Goal: Information Seeking & Learning: Find specific fact

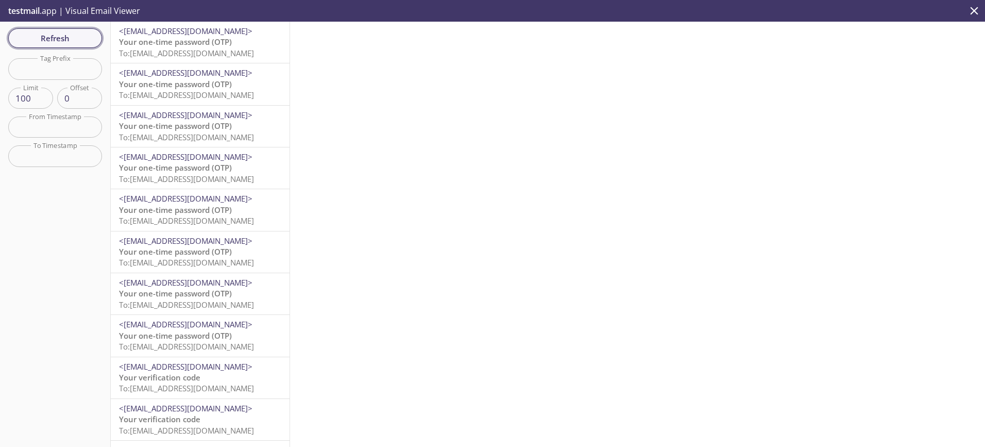
click at [45, 39] on span "Refresh" at bounding box center [54, 37] width 77 height 13
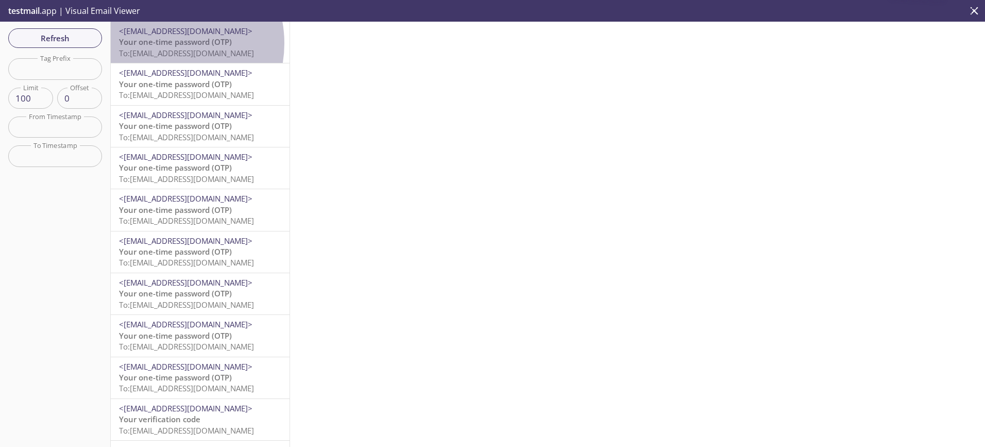
click at [163, 43] on span "Your one-time password (OTP)" at bounding box center [175, 42] width 113 height 10
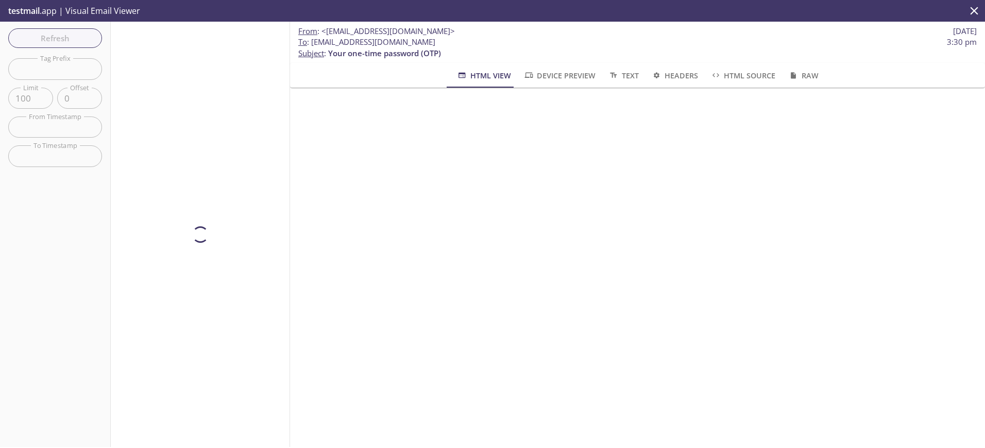
click at [179, 85] on div at bounding box center [200, 234] width 179 height 425
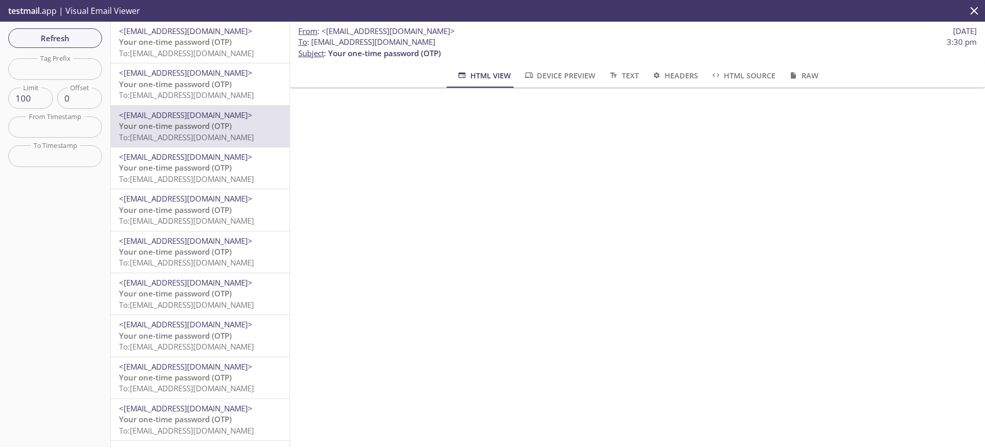
click at [188, 46] on span "Your one-time password (OTP)" at bounding box center [175, 42] width 113 height 10
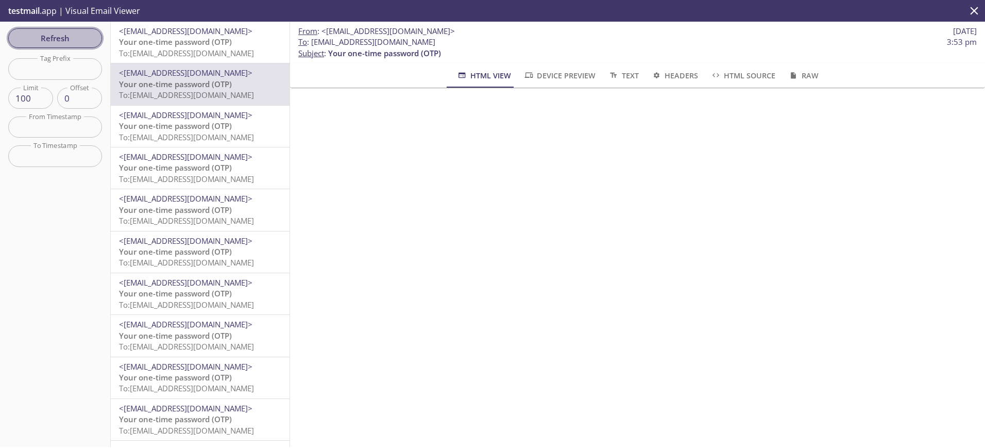
click at [43, 35] on span "Refresh" at bounding box center [54, 37] width 77 height 13
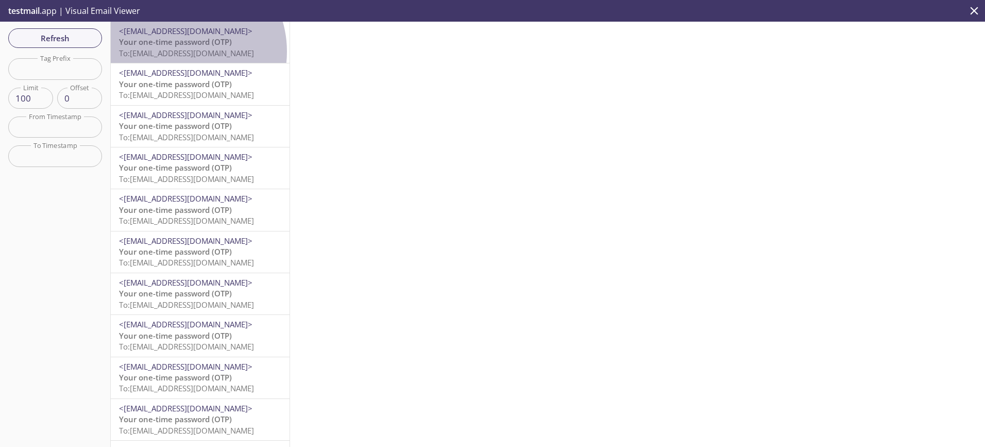
click at [180, 52] on span "To: ta.800625601@inbox.testmail.app" at bounding box center [186, 53] width 135 height 10
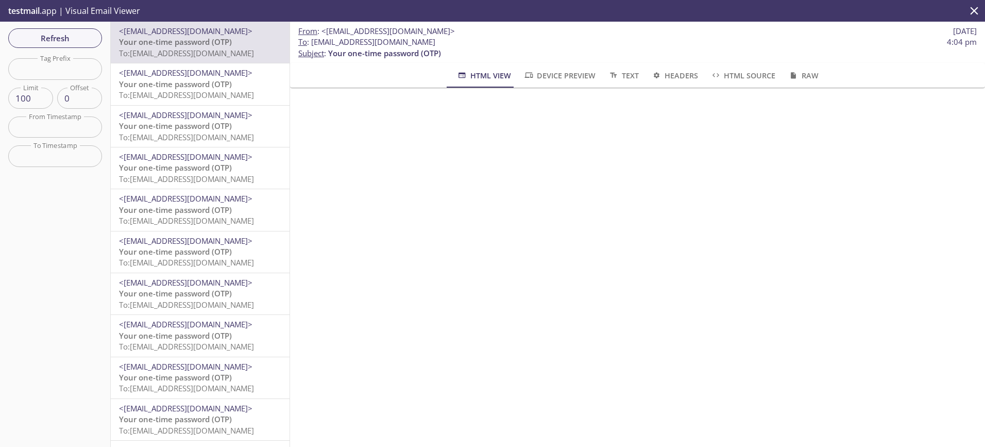
click at [156, 41] on span "Your one-time password (OTP)" at bounding box center [175, 42] width 113 height 10
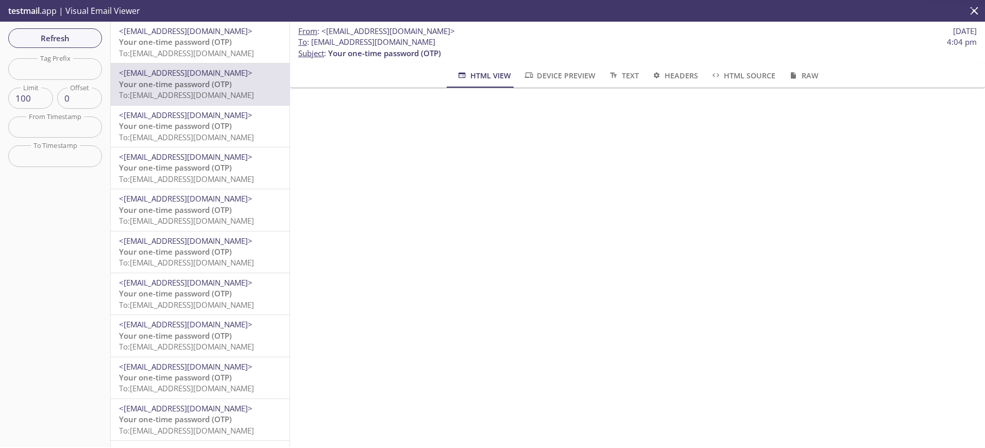
click at [174, 48] on span "To: ta.800621935@inbox.testmail.app" at bounding box center [186, 53] width 135 height 10
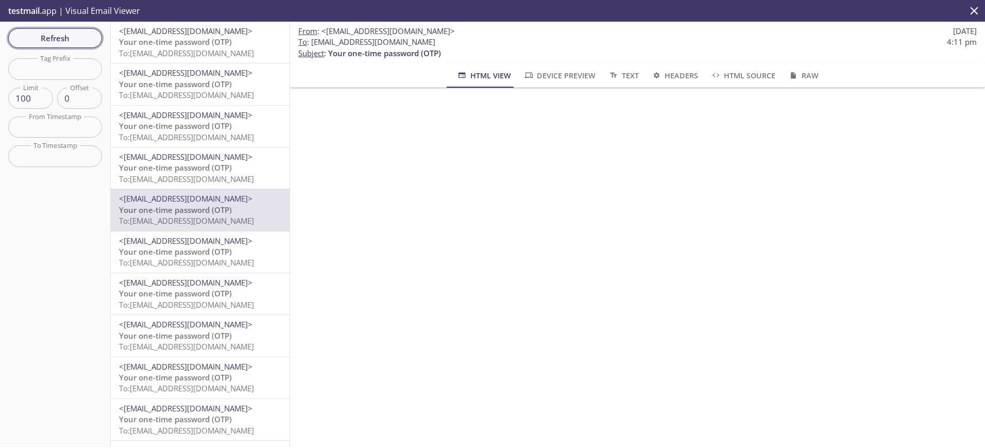
click at [73, 36] on span "Refresh" at bounding box center [54, 37] width 77 height 13
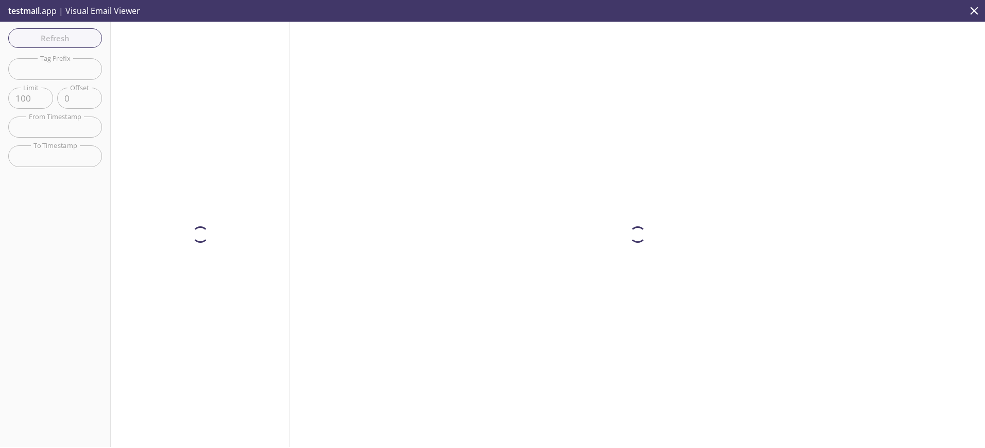
click at [160, 46] on div at bounding box center [200, 234] width 179 height 425
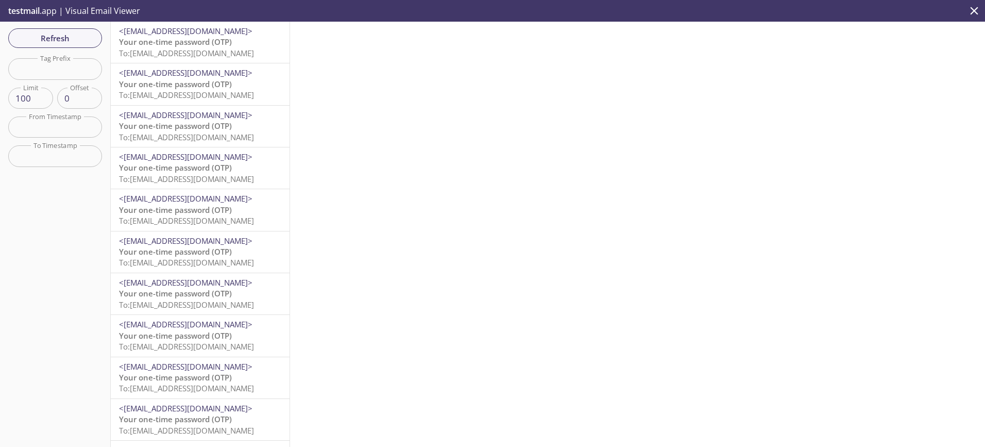
click at [161, 46] on span "Your one-time password (OTP)" at bounding box center [175, 42] width 113 height 10
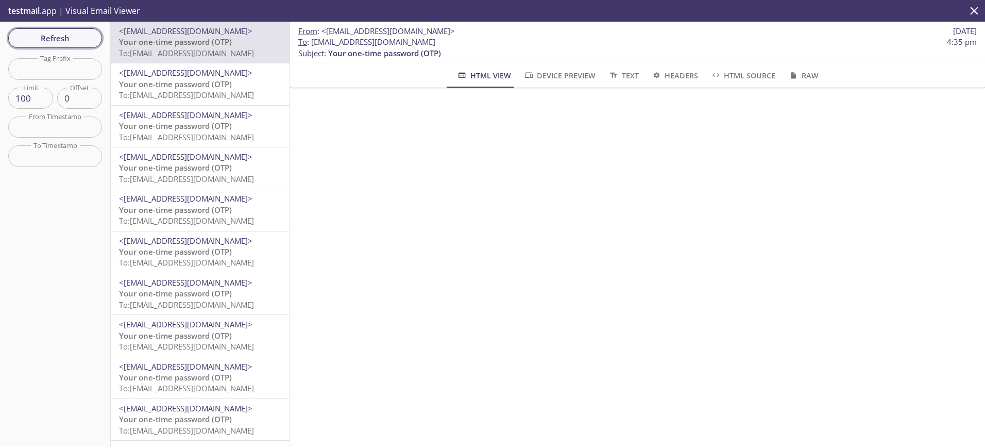
click at [49, 40] on span "Refresh" at bounding box center [54, 37] width 77 height 13
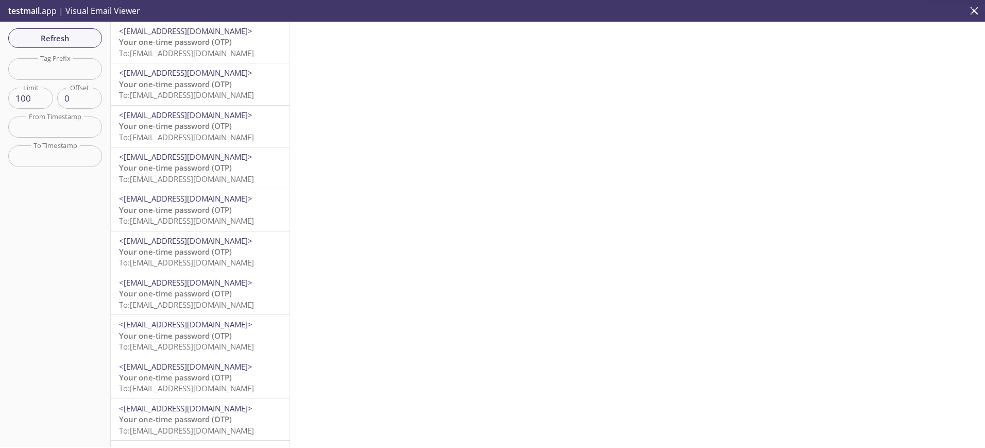
click at [182, 40] on span "Your one-time password (OTP)" at bounding box center [175, 42] width 113 height 10
click at [160, 40] on span "Your one-time password (OTP)" at bounding box center [175, 42] width 113 height 10
click at [152, 50] on span "To: [EMAIL_ADDRESS][DOMAIN_NAME]" at bounding box center [186, 53] width 135 height 10
click at [61, 41] on span "Refresh" at bounding box center [54, 37] width 77 height 13
click at [165, 45] on span "Your one-time password (OTP)" at bounding box center [175, 42] width 113 height 10
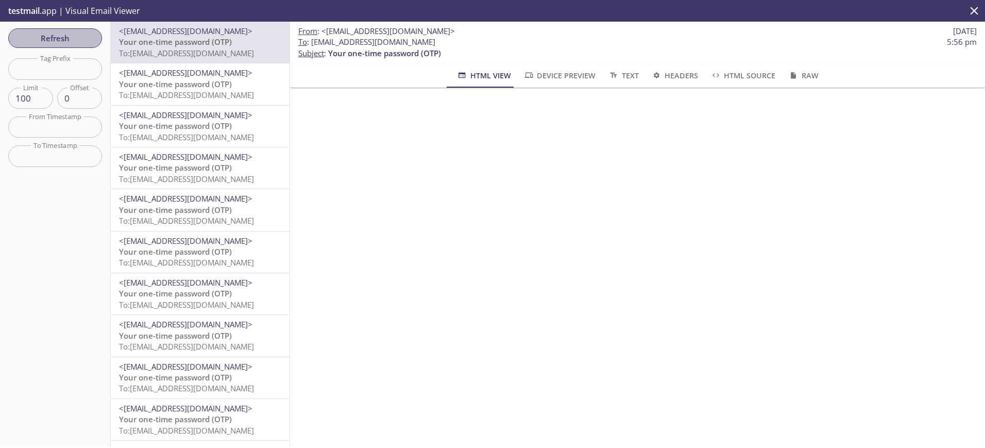
click at [55, 30] on button "Refresh" at bounding box center [55, 38] width 94 height 20
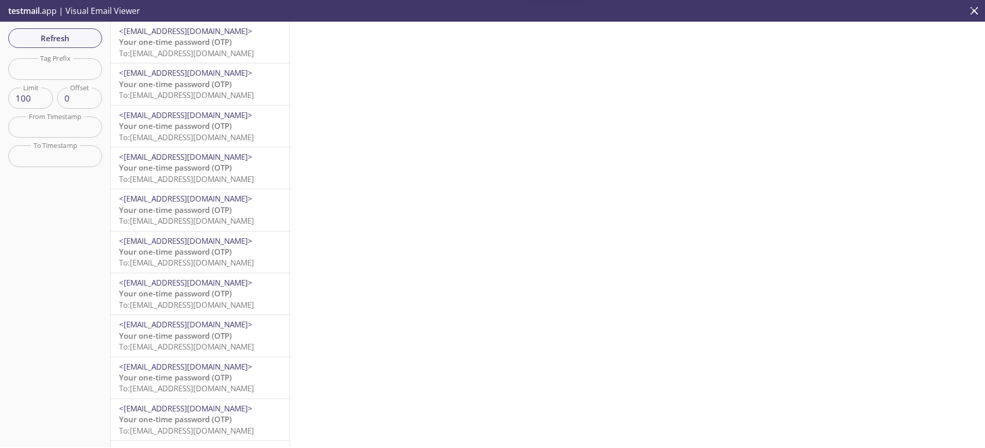
click at [167, 48] on span "To: [EMAIL_ADDRESS][DOMAIN_NAME]" at bounding box center [186, 53] width 135 height 10
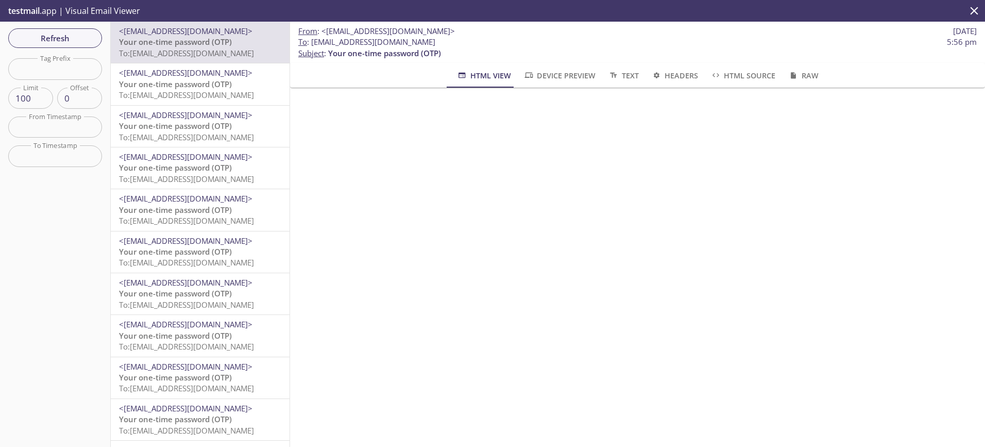
click at [162, 85] on span "Your one-time password (OTP)" at bounding box center [175, 84] width 113 height 10
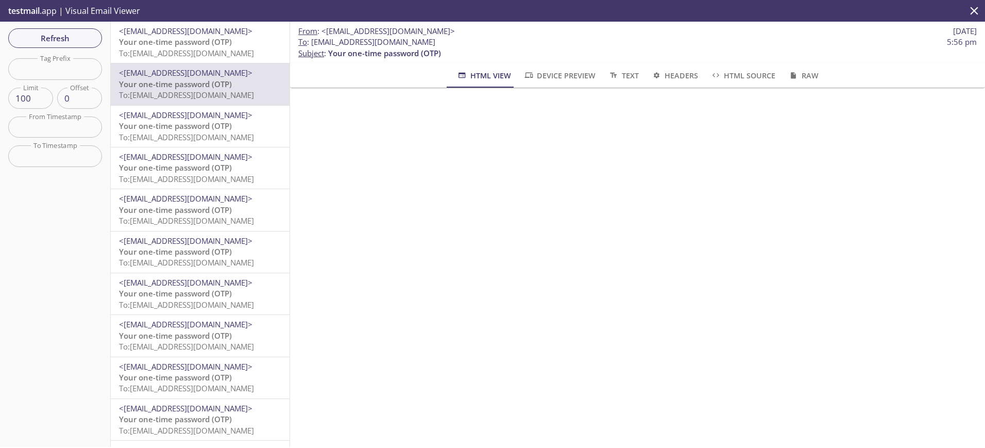
click at [338, 45] on span "To : [EMAIL_ADDRESS][DOMAIN_NAME]" at bounding box center [366, 42] width 137 height 11
copy span "800638451"
click at [180, 48] on span "To: [EMAIL_ADDRESS][DOMAIN_NAME]" at bounding box center [186, 53] width 135 height 10
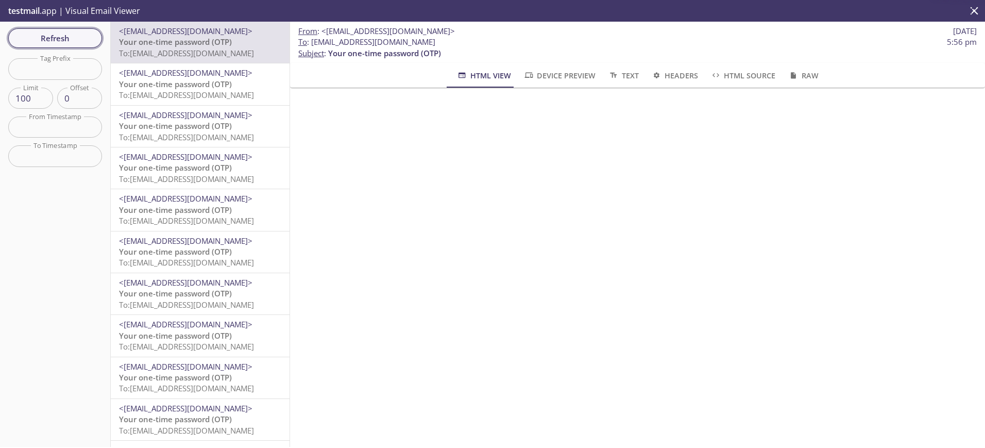
click at [79, 40] on span "Refresh" at bounding box center [54, 37] width 77 height 13
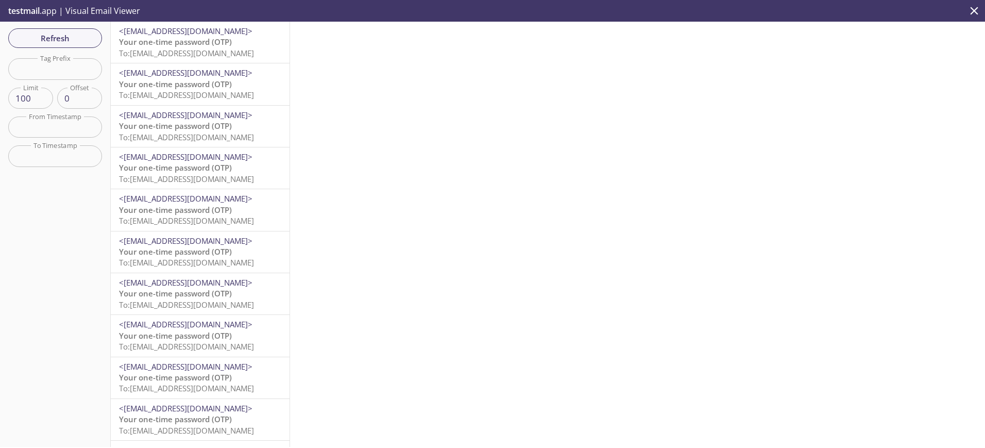
click at [173, 51] on span "To: [EMAIL_ADDRESS][DOMAIN_NAME]" at bounding box center [186, 53] width 135 height 10
